Goal: Transaction & Acquisition: Purchase product/service

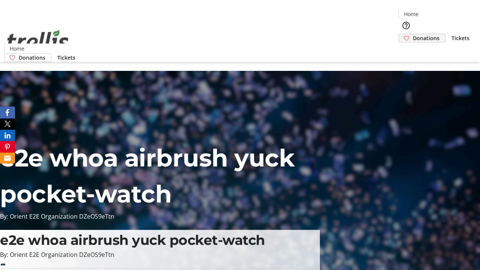
click at [413, 34] on span "Donations" at bounding box center [426, 38] width 27 height 8
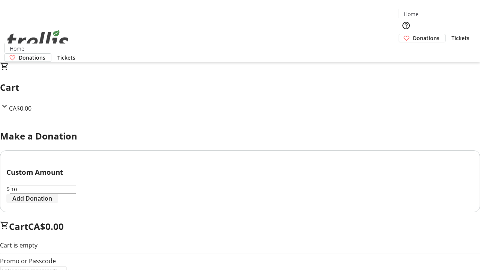
click at [52, 203] on span "Add Donation" at bounding box center [32, 198] width 40 height 9
select select "CA"
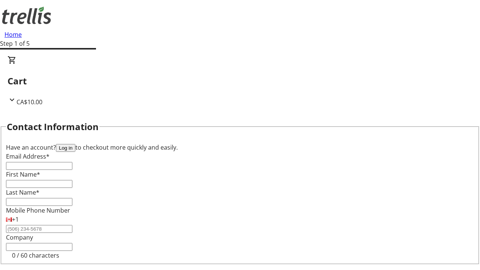
click at [75, 144] on button "Log in" at bounding box center [65, 148] width 19 height 8
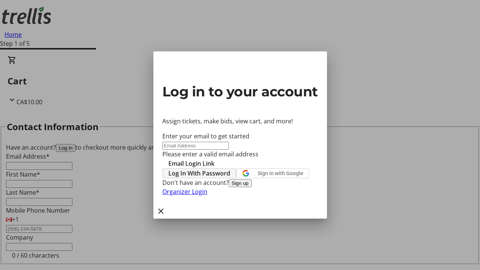
click at [230, 169] on span "Log In With Password" at bounding box center [199, 173] width 62 height 9
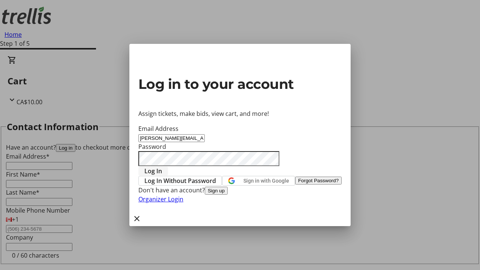
click at [162, 166] on span "Log In" at bounding box center [153, 170] width 18 height 9
